Goal: Information Seeking & Learning: Learn about a topic

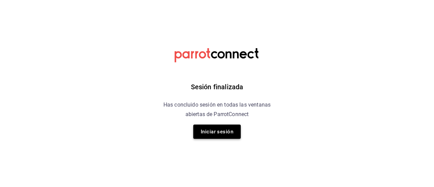
click at [225, 130] on button "Iniciar sesión" at bounding box center [216, 132] width 47 height 14
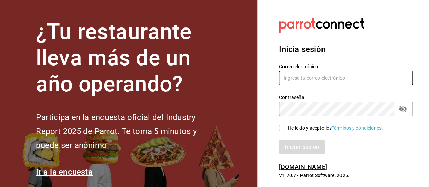
click at [287, 78] on input "text" at bounding box center [346, 78] width 134 height 14
type input "cargogo13@gmail.com"
click at [404, 107] on icon "passwordField" at bounding box center [402, 109] width 7 height 6
click at [285, 128] on input "He leído y acepto los Términos y condiciones." at bounding box center [282, 128] width 6 height 6
checkbox input "true"
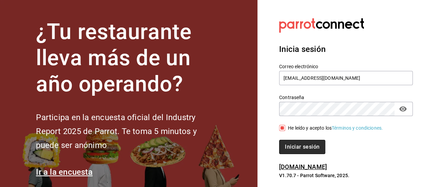
click at [291, 142] on button "Iniciar sesión" at bounding box center [302, 147] width 46 height 14
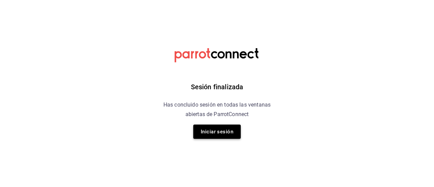
click at [228, 135] on button "Iniciar sesión" at bounding box center [216, 132] width 47 height 14
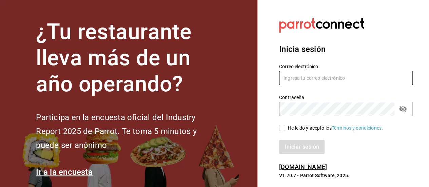
click at [285, 80] on input "text" at bounding box center [346, 78] width 134 height 14
type input "cargogo13@gmail.com"
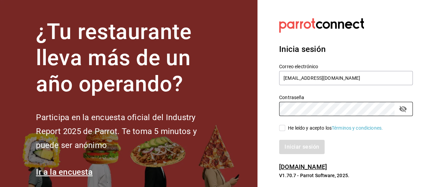
click at [282, 131] on input "He leído y acepto los Términos y condiciones." at bounding box center [282, 128] width 6 height 6
checkbox input "true"
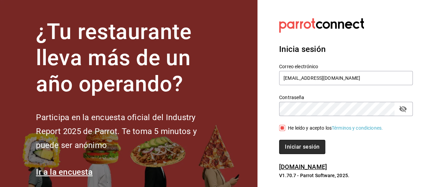
click at [301, 151] on button "Iniciar sesión" at bounding box center [302, 147] width 46 height 14
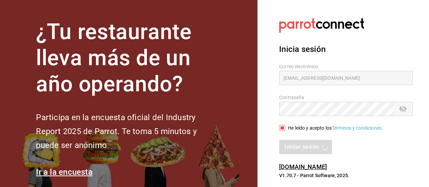
click at [405, 112] on div "Contraseña" at bounding box center [346, 109] width 134 height 14
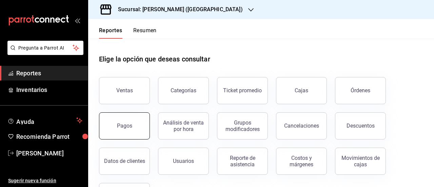
click at [129, 127] on div "Pagos" at bounding box center [124, 125] width 15 height 6
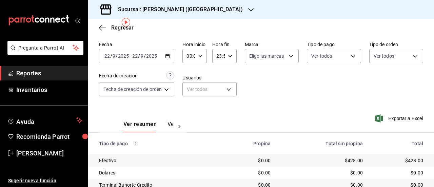
scroll to position [24, 0]
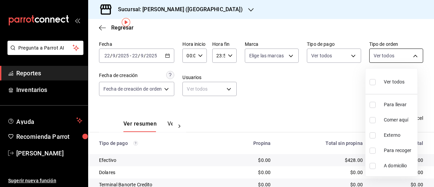
click at [400, 57] on body "Pregunta a Parrot AI Reportes Inventarios Ayuda Recomienda Parrot [PERSON_NAME]…" at bounding box center [217, 93] width 434 height 187
click at [389, 78] on span "Ver todos" at bounding box center [394, 81] width 21 height 7
type input "2b3e02f7-3ae0-45a6-9545-d565482d03e0,23fe4304-a9f4-4963-a822-6caacdd82fbb,EXTER…"
checkbox input "true"
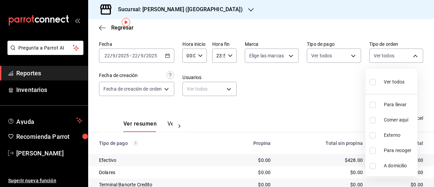
checkbox input "true"
click at [335, 56] on div at bounding box center [217, 93] width 434 height 187
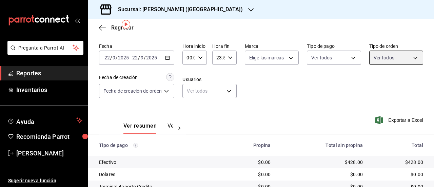
scroll to position [18, 0]
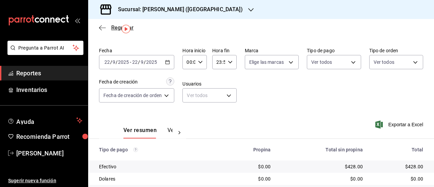
click at [113, 29] on span "Regresar" at bounding box center [122, 27] width 22 height 6
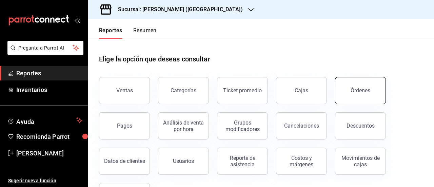
click at [372, 94] on button "Órdenes" at bounding box center [360, 90] width 51 height 27
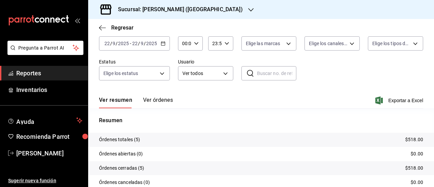
scroll to position [45, 0]
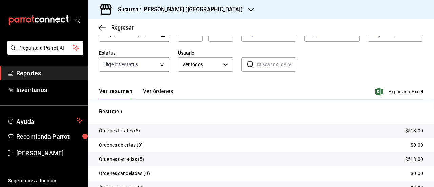
click at [407, 132] on p "$518.00" at bounding box center [414, 130] width 18 height 7
click at [353, 128] on tr "Órdenes totales (5) $518.00" at bounding box center [261, 131] width 346 height 14
click at [119, 131] on p "Órdenes totales (5)" at bounding box center [119, 130] width 41 height 7
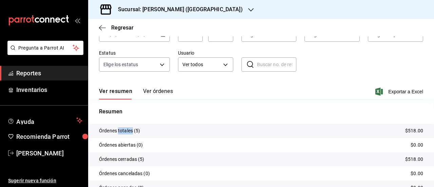
drag, startPoint x: 119, startPoint y: 131, endPoint x: 157, endPoint y: 140, distance: 38.8
click at [157, 140] on tbody "Órdenes totales (5) $518.00 Órdenes abiertas (0) $0.00 Órdenes cerradas (5) $51…" at bounding box center [261, 159] width 346 height 71
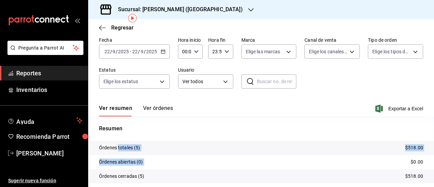
scroll to position [28, 0]
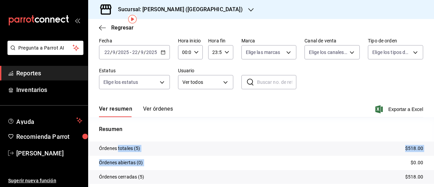
click at [164, 110] on button "Ver órdenes" at bounding box center [158, 112] width 30 height 12
click at [164, 110] on div "Ver resumen Ver órdenes" at bounding box center [136, 112] width 74 height 12
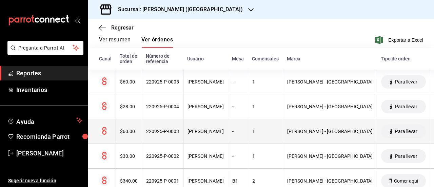
scroll to position [95, 0]
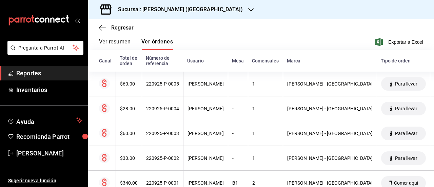
click at [155, 41] on button "Ver órdenes" at bounding box center [157, 44] width 32 height 12
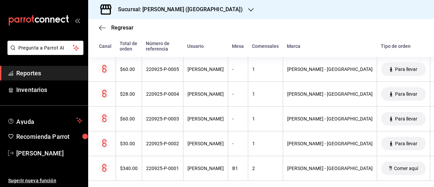
scroll to position [114, 0]
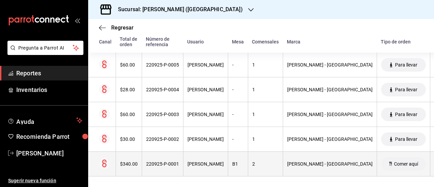
click at [392, 161] on span "Comer aquí" at bounding box center [407, 163] width 30 height 5
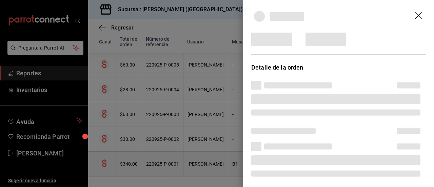
click at [351, 161] on div "Detalle de la orden" at bounding box center [217, 93] width 434 height 187
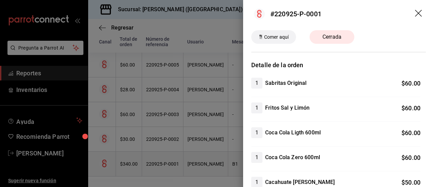
scroll to position [0, 0]
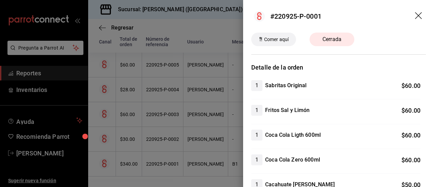
click at [415, 17] on icon "drag" at bounding box center [418, 15] width 7 height 7
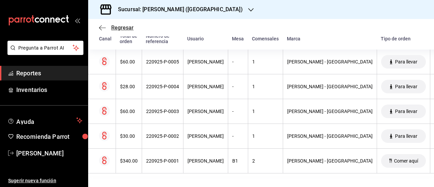
click at [126, 29] on span "Regresar" at bounding box center [122, 27] width 22 height 6
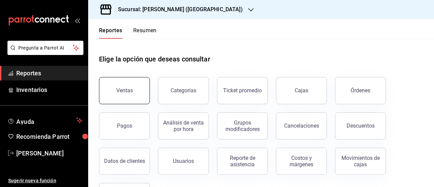
click at [134, 88] on button "Ventas" at bounding box center [124, 90] width 51 height 27
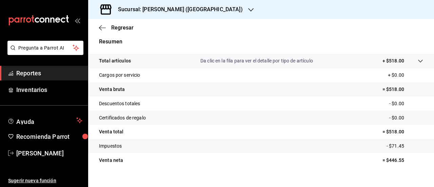
scroll to position [138, 0]
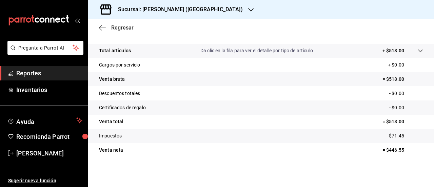
click at [125, 26] on span "Regresar" at bounding box center [122, 27] width 22 height 6
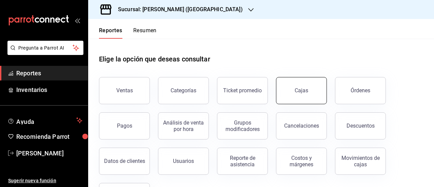
click at [290, 93] on link "Cajas" at bounding box center [301, 90] width 51 height 27
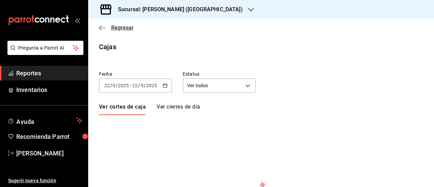
click at [123, 29] on span "Regresar" at bounding box center [122, 27] width 22 height 6
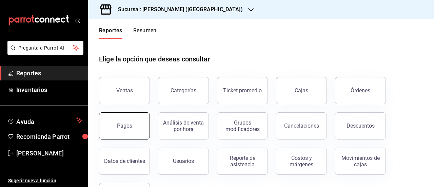
click at [120, 129] on div "Pagos" at bounding box center [124, 125] width 15 height 6
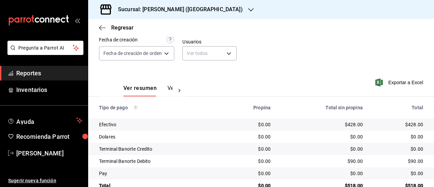
scroll to position [58, 0]
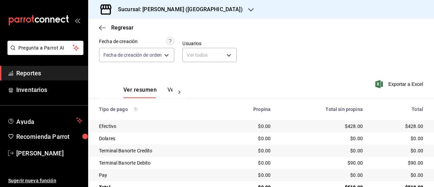
click at [163, 116] on th "Tipo de pago" at bounding box center [155, 109] width 134 height 22
click at [170, 90] on button "Ver pagos" at bounding box center [180, 93] width 25 height 12
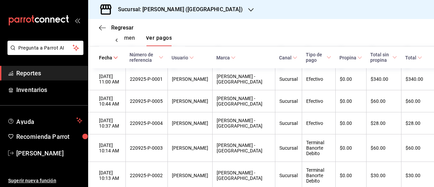
scroll to position [115, 0]
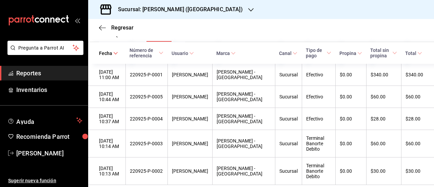
click at [409, 52] on span "Total" at bounding box center [413, 53] width 17 height 5
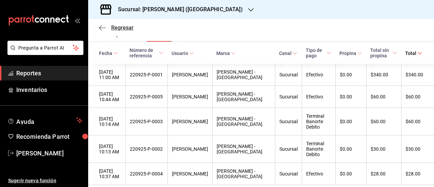
click at [116, 29] on span "Regresar" at bounding box center [122, 27] width 22 height 6
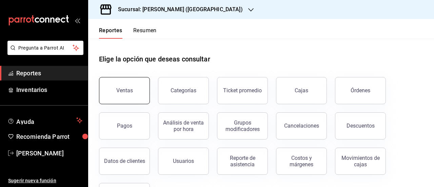
click at [114, 95] on button "Ventas" at bounding box center [124, 90] width 51 height 27
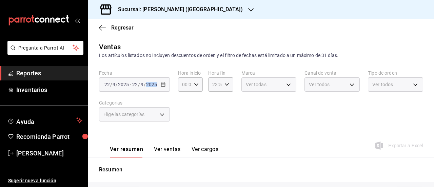
click at [114, 95] on div "Fecha 2025-09-22 22 / 9 / 2025 - 2025-09-22 22 / 9 / 2025 Hora inicio 00:00 Hor…" at bounding box center [261, 100] width 324 height 60
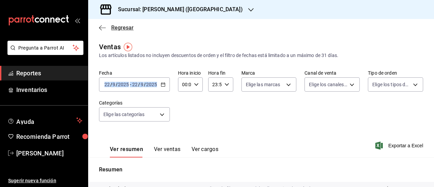
click at [115, 30] on span "Regresar" at bounding box center [122, 27] width 22 height 6
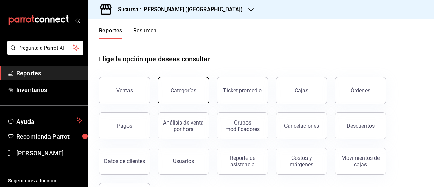
click at [191, 88] on div "Categorías" at bounding box center [184, 90] width 26 height 6
click at [191, 88] on html "Pregunta a Parrot AI Reportes Inventarios Ayuda Recomienda Parrot Carlos Gonzál…" at bounding box center [217, 93] width 434 height 187
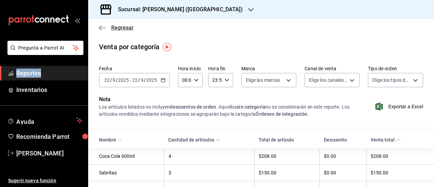
click at [125, 28] on span "Regresar" at bounding box center [122, 27] width 22 height 6
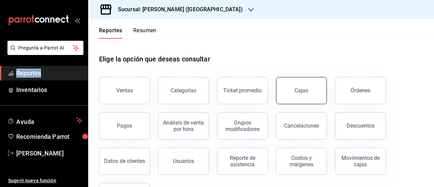
click at [294, 98] on link "Cajas" at bounding box center [301, 90] width 51 height 27
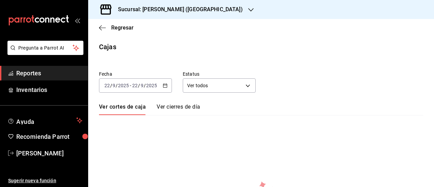
click at [111, 50] on div "Cajas" at bounding box center [107, 47] width 17 height 10
click at [108, 27] on span "Regresar" at bounding box center [116, 27] width 35 height 6
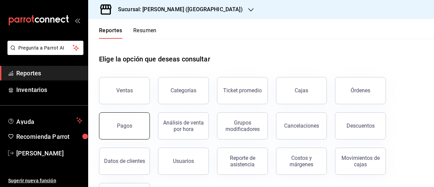
click at [118, 122] on button "Pagos" at bounding box center [124, 125] width 51 height 27
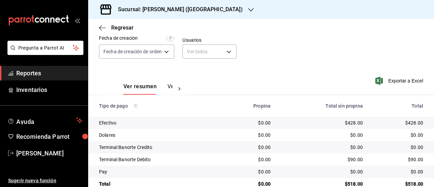
scroll to position [76, 0]
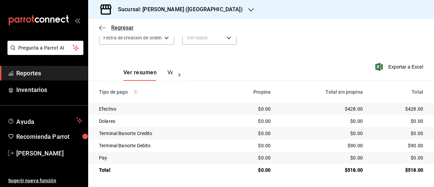
click at [120, 27] on span "Regresar" at bounding box center [122, 27] width 22 height 6
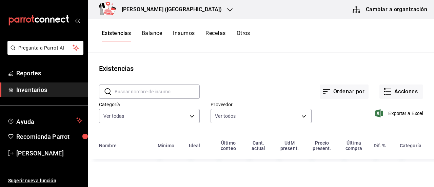
drag, startPoint x: 0, startPoint y: 0, endPoint x: 306, endPoint y: 58, distance: 311.5
click at [306, 58] on main "Existencias ​ ​ Ordenar por Acciones Categoría Ver todas Proveedor Ver todos 98…" at bounding box center [261, 118] width 346 height 130
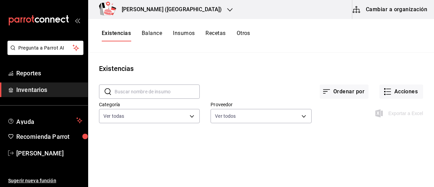
click at [151, 34] on button "Balance" at bounding box center [152, 36] width 20 height 12
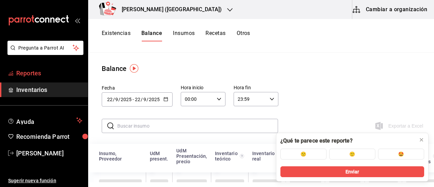
click at [54, 71] on span "Reportes" at bounding box center [49, 73] width 66 height 9
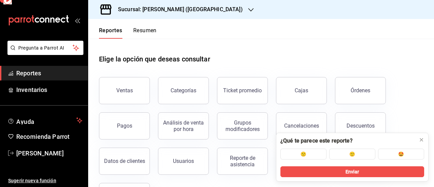
click at [54, 71] on span "Reportes" at bounding box center [49, 73] width 66 height 9
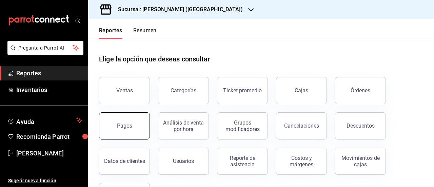
click at [129, 128] on div "Pagos" at bounding box center [124, 125] width 15 height 6
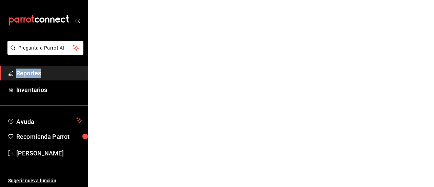
click at [129, 0] on html "Pregunta a Parrot AI Reportes Inventarios Ayuda Recomienda Parrot Carlos Gonzál…" at bounding box center [217, 0] width 434 height 0
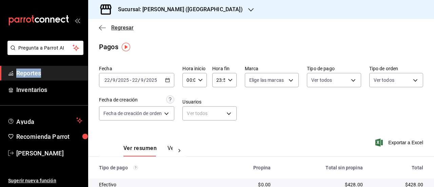
click at [102, 26] on icon "button" at bounding box center [102, 28] width 7 height 6
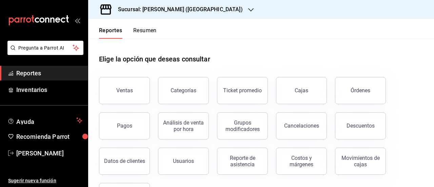
click at [145, 63] on h1 "Elige la opción que deseas consultar" at bounding box center [154, 59] width 111 height 10
click at [189, 66] on div "Elige la opción que deseas consultar" at bounding box center [261, 54] width 324 height 30
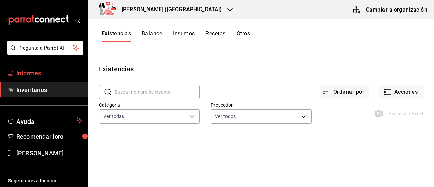
click at [36, 73] on font "Informes" at bounding box center [28, 73] width 25 height 7
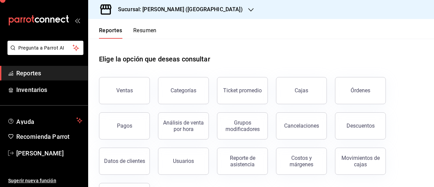
click at [36, 73] on span "Reportes" at bounding box center [49, 73] width 66 height 9
click at [121, 132] on button "Pagos" at bounding box center [124, 126] width 51 height 27
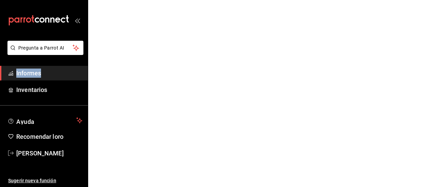
click at [121, 0] on html "Pregunta a Parrot AI Informes Inventarios Ayuda Recomendar loro [PERSON_NAME] n…" at bounding box center [217, 0] width 434 height 0
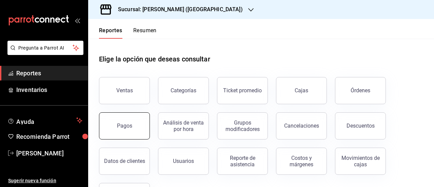
click at [115, 127] on button "Pagos" at bounding box center [124, 125] width 51 height 27
